Goal: Communication & Community: Answer question/provide support

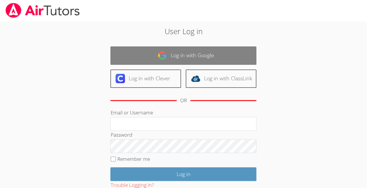
click at [201, 51] on link "Log in with Google" at bounding box center [183, 55] width 146 height 18
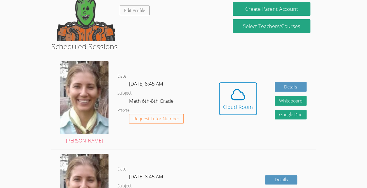
scroll to position [76, 0]
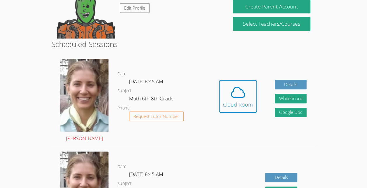
click at [89, 96] on img at bounding box center [84, 95] width 48 height 73
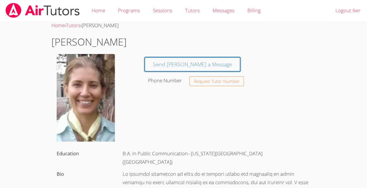
click at [98, 73] on img at bounding box center [86, 98] width 58 height 88
click at [102, 12] on link "Home" at bounding box center [98, 10] width 26 height 21
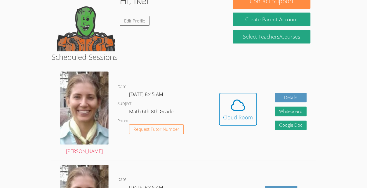
scroll to position [53, 0]
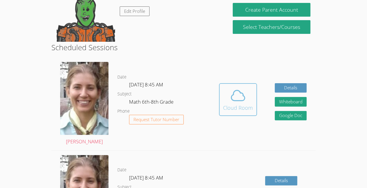
click at [245, 109] on div "Cloud Room" at bounding box center [238, 108] width 30 height 8
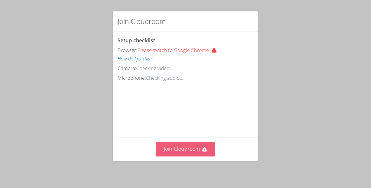
click at [177, 156] on button "Join Cloudroom" at bounding box center [186, 149] width 60 height 14
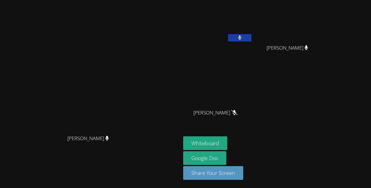
click at [238, 109] on span "[PERSON_NAME]" at bounding box center [216, 113] width 44 height 8
click at [227, 142] on button "Whiteboard" at bounding box center [205, 143] width 44 height 14
click at [243, 37] on icon at bounding box center [240, 37] width 6 height 5
click at [252, 34] on button at bounding box center [239, 37] width 23 height 7
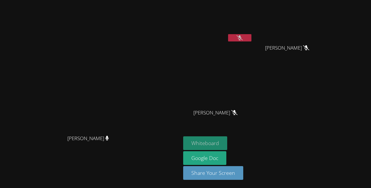
click at [227, 142] on button "Whiteboard" at bounding box center [205, 143] width 44 height 14
click at [252, 34] on button at bounding box center [239, 37] width 23 height 7
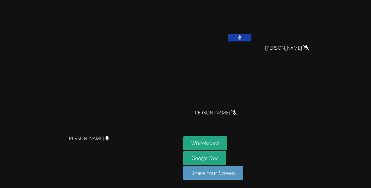
click at [252, 38] on button at bounding box center [239, 37] width 23 height 7
click at [243, 37] on icon at bounding box center [240, 37] width 6 height 5
click at [252, 37] on button at bounding box center [239, 37] width 23 height 7
drag, startPoint x: 287, startPoint y: 37, endPoint x: 152, endPoint y: 144, distance: 172.3
click at [152, 144] on div "Diana Andrade Diana Andrade" at bounding box center [90, 94] width 176 height 123
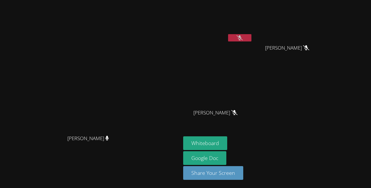
click at [309, 46] on icon at bounding box center [306, 47] width 6 height 5
click at [252, 35] on button at bounding box center [239, 37] width 23 height 7
click at [242, 35] on icon at bounding box center [240, 37] width 4 height 5
click at [243, 36] on icon at bounding box center [240, 37] width 6 height 5
click at [252, 36] on button at bounding box center [239, 37] width 23 height 7
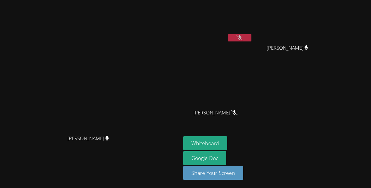
click at [243, 37] on icon at bounding box center [240, 37] width 6 height 5
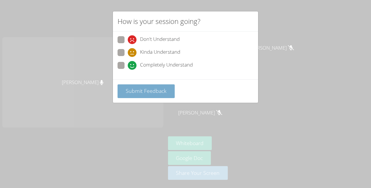
click at [163, 89] on span "Submit Feedback" at bounding box center [146, 90] width 41 height 7
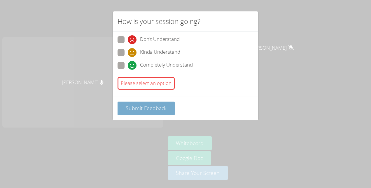
click at [154, 105] on span "Submit Feedback" at bounding box center [146, 107] width 41 height 7
click at [159, 83] on div "Please select an option" at bounding box center [146, 83] width 57 height 13
click at [196, 62] on div "Completely Understand" at bounding box center [186, 67] width 136 height 11
click at [128, 70] on span at bounding box center [128, 70] width 0 height 0
click at [128, 62] on input "Completely Understand" at bounding box center [130, 64] width 5 height 5
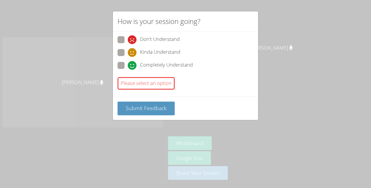
radio input "true"
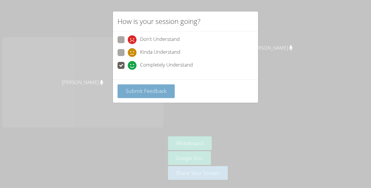
click at [148, 89] on span "Submit Feedback" at bounding box center [146, 90] width 41 height 7
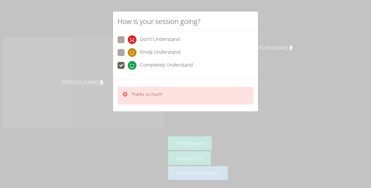
click at [135, 62] on icon at bounding box center [132, 65] width 9 height 9
click at [133, 62] on input "Completely Understand" at bounding box center [130, 64] width 5 height 5
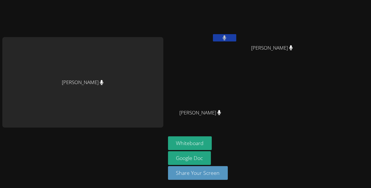
click at [110, 92] on div "[PERSON_NAME]" at bounding box center [82, 82] width 161 height 90
click at [102, 78] on div "[PERSON_NAME]" at bounding box center [82, 82] width 161 height 90
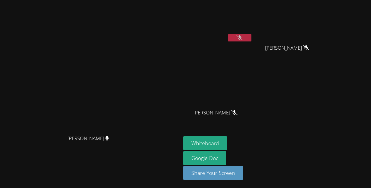
click at [253, 32] on video at bounding box center [217, 21] width 69 height 39
click at [252, 35] on button at bounding box center [239, 37] width 23 height 7
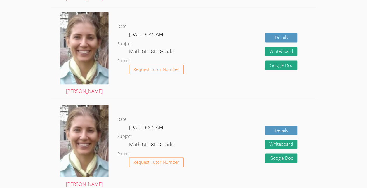
scroll to position [382, 0]
drag, startPoint x: 211, startPoint y: 1, endPoint x: 233, endPoint y: 19, distance: 28.3
click at [233, 19] on div "Details Whiteboard Hidden Google Doc" at bounding box center [263, 53] width 106 height 93
